Goal: Task Accomplishment & Management: Use online tool/utility

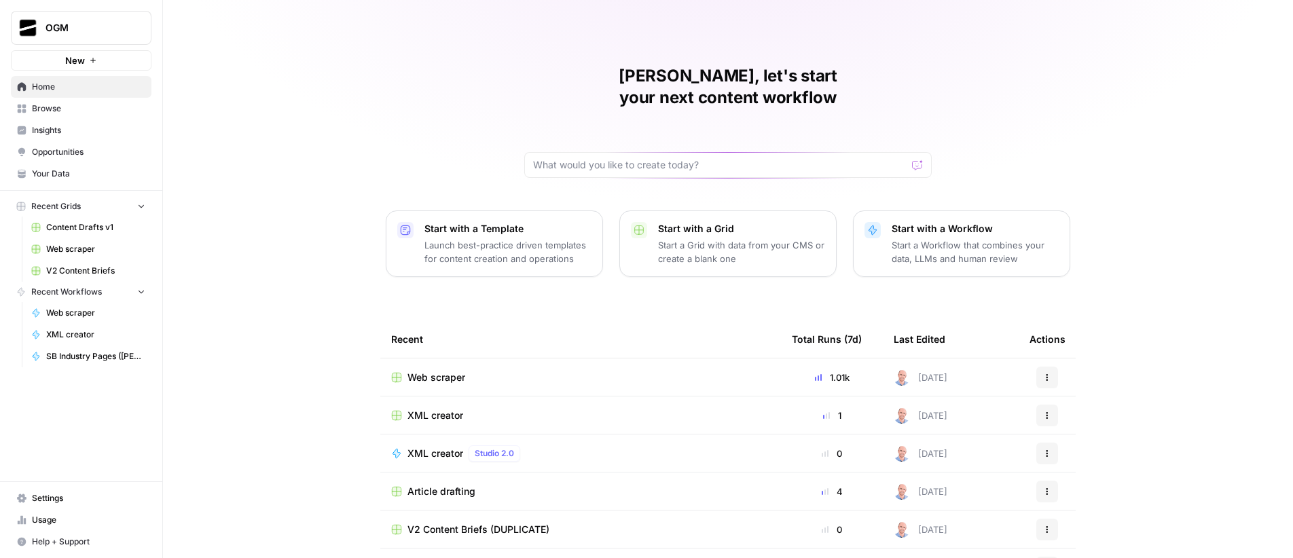
click at [77, 172] on span "Your Data" at bounding box center [88, 174] width 113 height 12
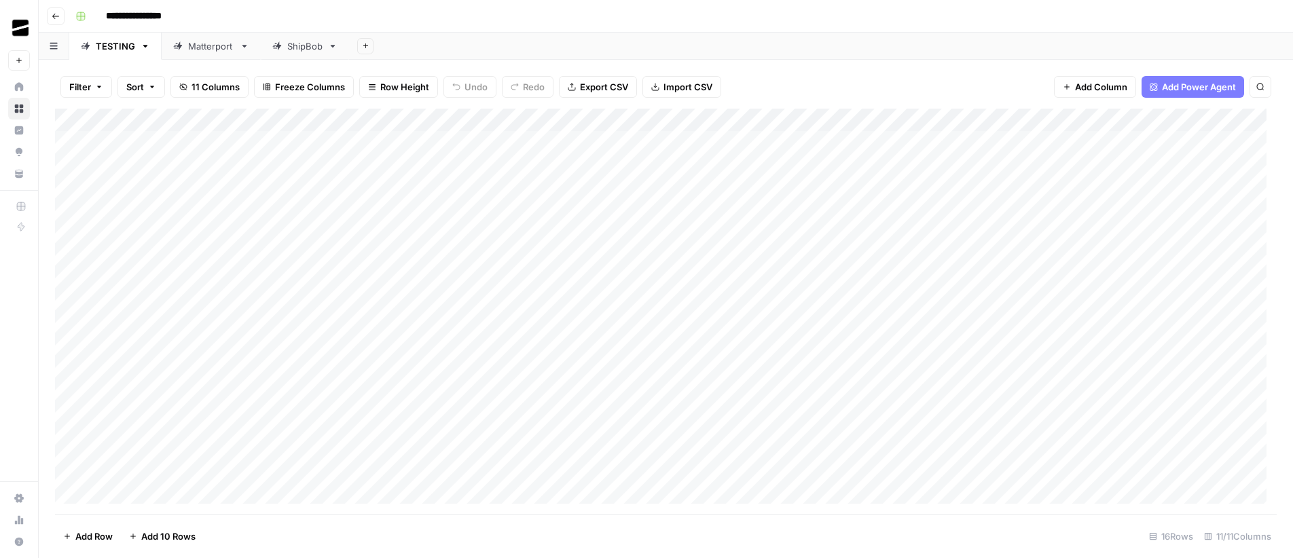
click at [308, 42] on div "ShipBob" at bounding box center [304, 46] width 35 height 14
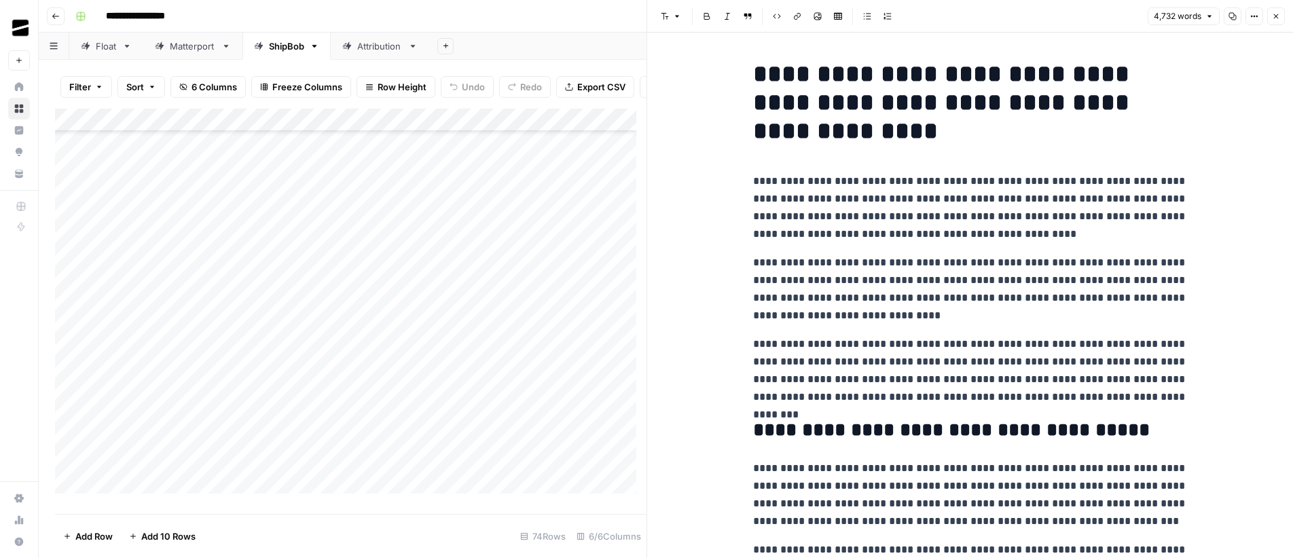
click at [1275, 12] on icon "button" at bounding box center [1276, 16] width 8 height 8
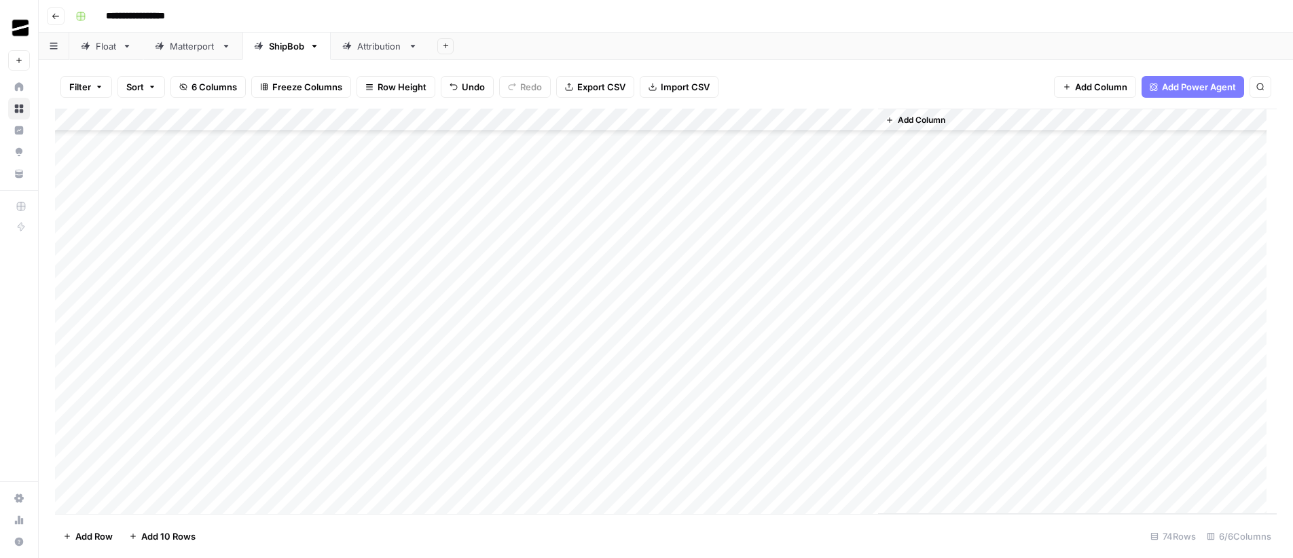
scroll to position [1348, 0]
click at [848, 480] on div "Add Column" at bounding box center [666, 311] width 1222 height 405
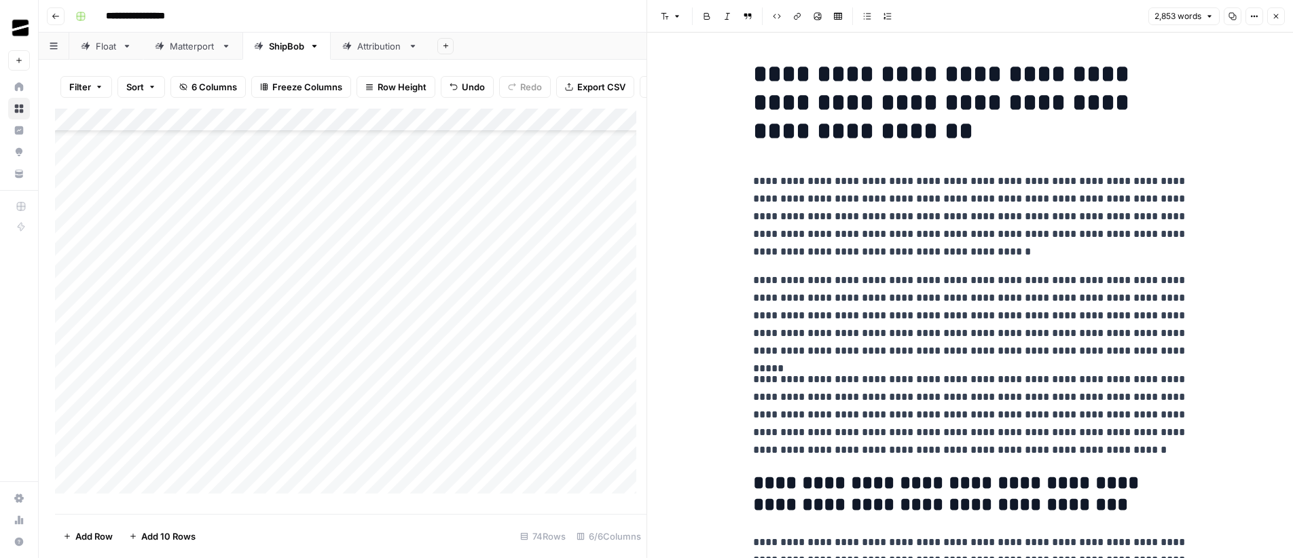
click at [1280, 19] on button "Close" at bounding box center [1276, 16] width 18 height 18
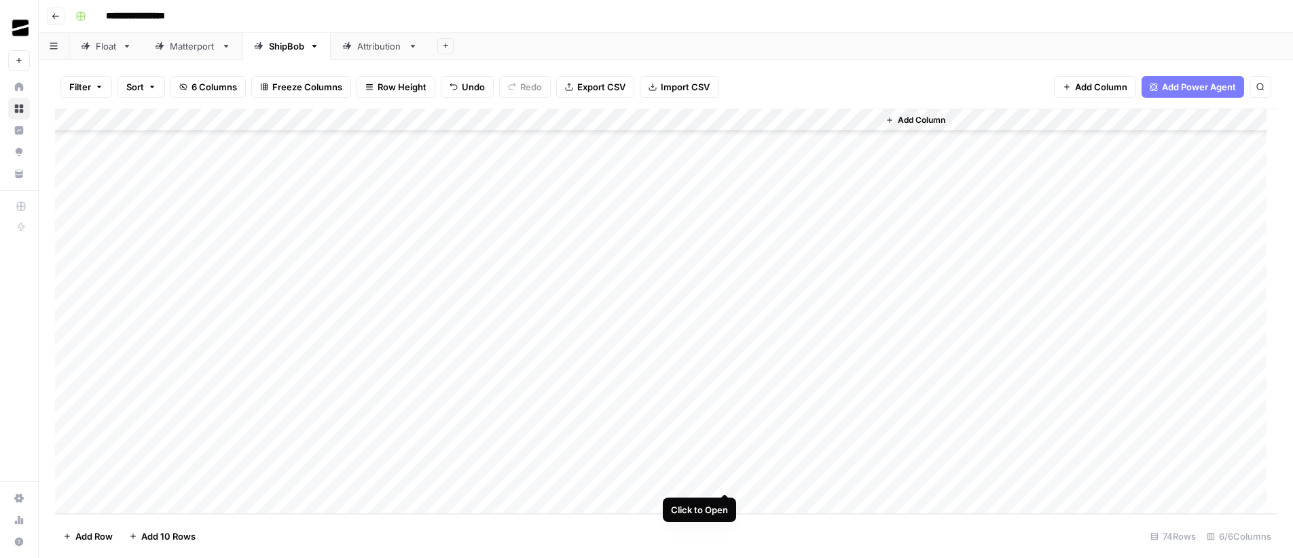
click at [725, 481] on div "Add Column" at bounding box center [666, 311] width 1222 height 405
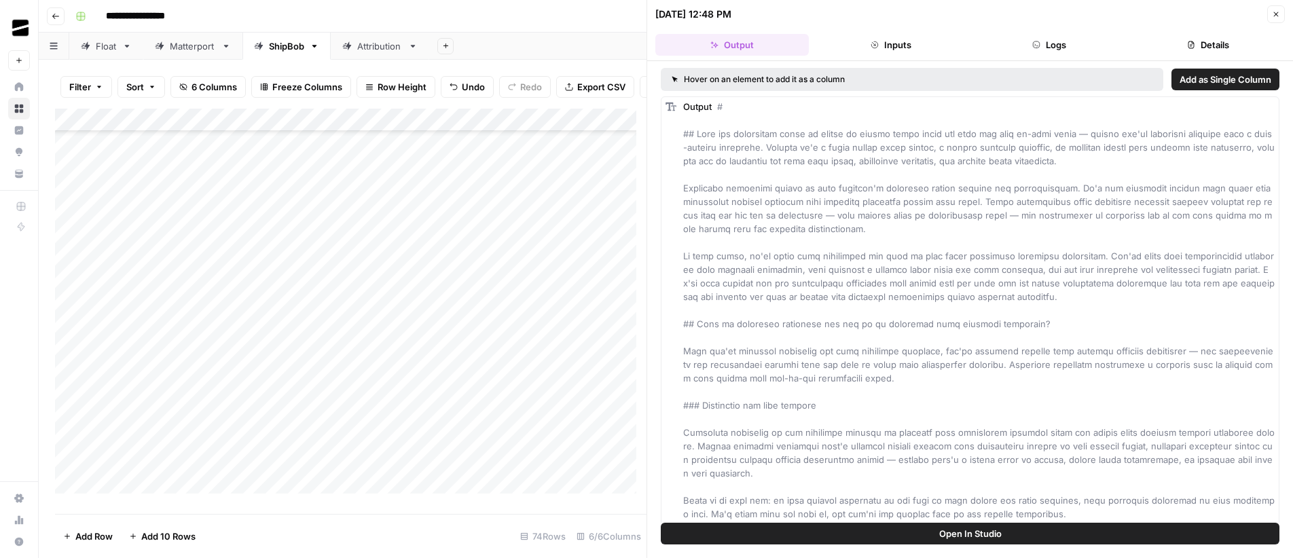
click at [1064, 37] on button "Logs" at bounding box center [1049, 45] width 153 height 22
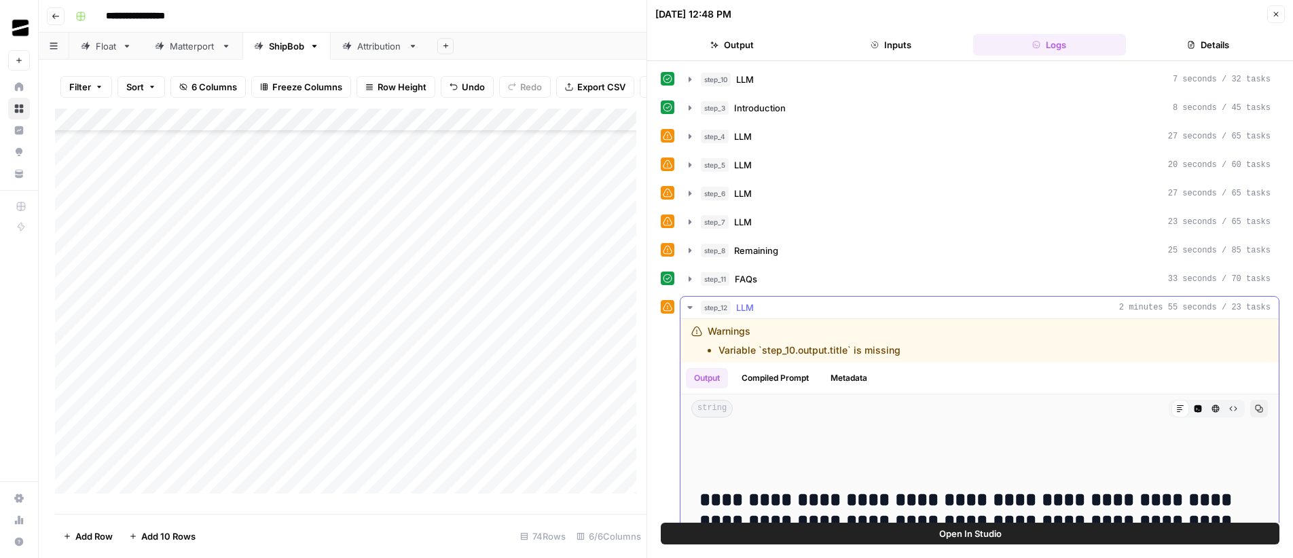
click at [754, 311] on span "LLM" at bounding box center [745, 308] width 18 height 14
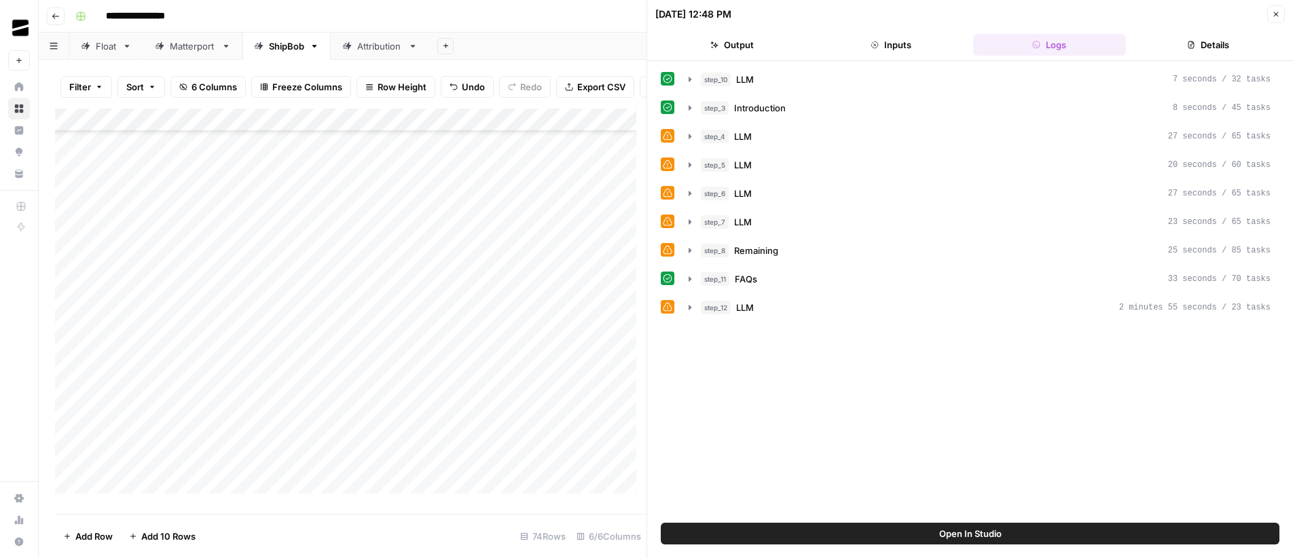
click at [1229, 43] on button "Details" at bounding box center [1207, 45] width 153 height 22
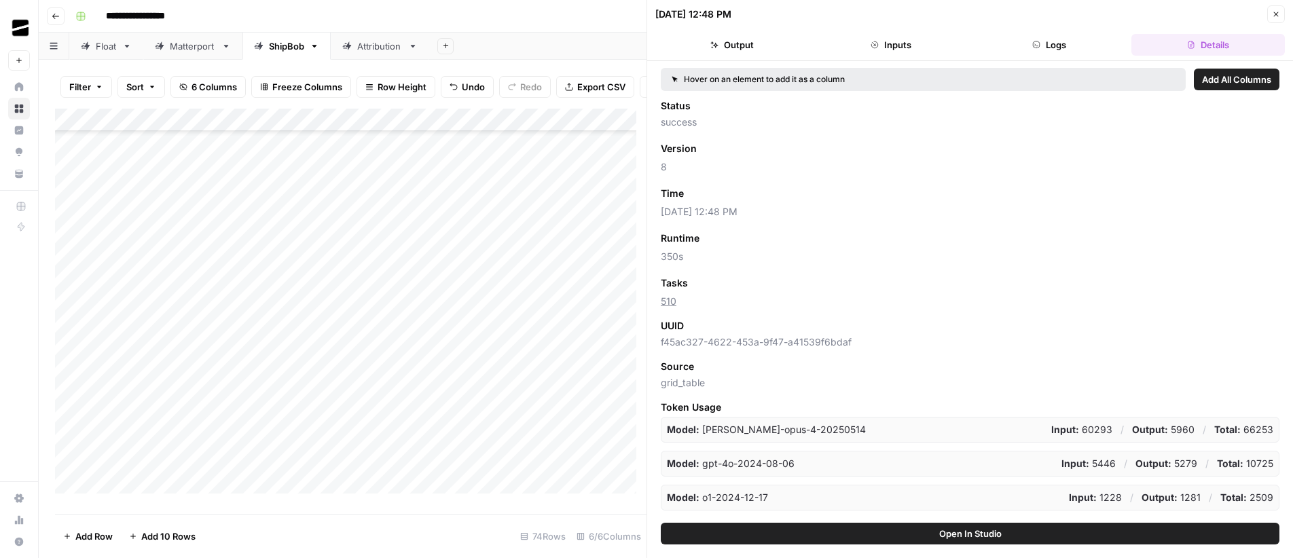
click at [1275, 18] on icon "button" at bounding box center [1276, 14] width 8 height 8
